Goal: Navigation & Orientation: Find specific page/section

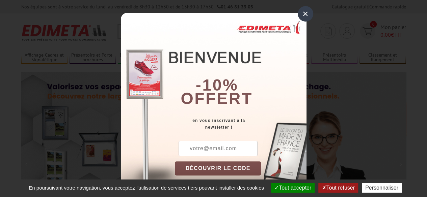
click at [302, 11] on div "×" at bounding box center [306, 14] width 16 height 16
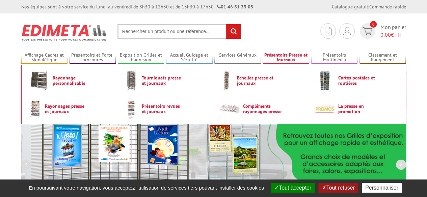
click at [293, 56] on link "Présentoirs Presse et Journaux" at bounding box center [286, 57] width 47 height 11
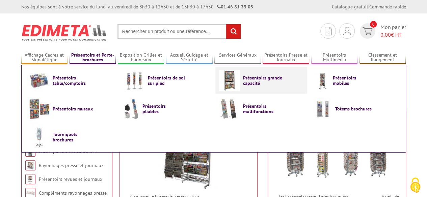
click at [252, 83] on span "Présentoirs grande capacité" at bounding box center [263, 80] width 40 height 11
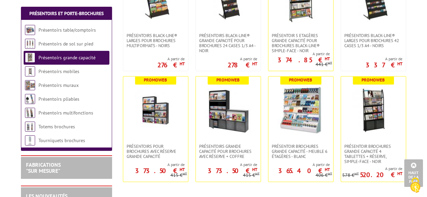
scroll to position [310, 0]
